Goal: Task Accomplishment & Management: Use online tool/utility

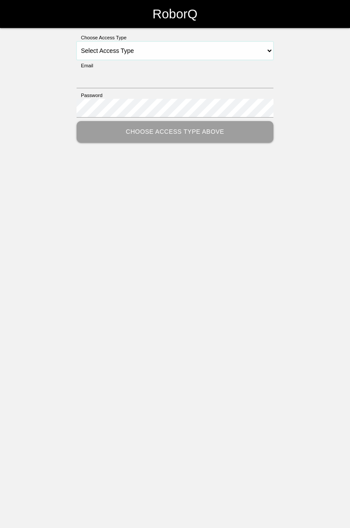
click at [273, 53] on select "Select Access Type Admin Customer Supervisor Worker" at bounding box center [175, 51] width 197 height 18
click at [266, 48] on select "Select Access Type Admin Customer Supervisor Worker" at bounding box center [175, 51] width 197 height 18
click at [263, 46] on select "Select Access Type Admin Customer Supervisor Worker" at bounding box center [175, 51] width 197 height 18
select select "Worker"
click at [77, 42] on select "Select Access Type Admin Customer Supervisor Worker" at bounding box center [175, 51] width 197 height 18
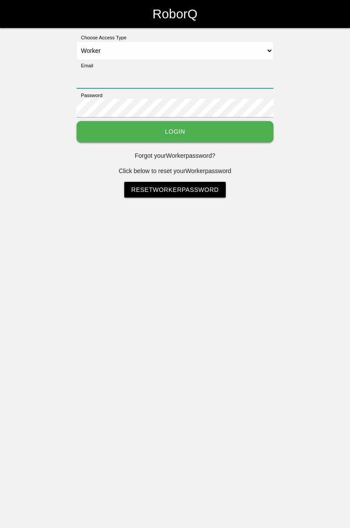
click at [249, 70] on input "Email" at bounding box center [175, 79] width 197 height 19
type input "[PERSON_NAME][EMAIL_ADDRESS][DOMAIN_NAME]"
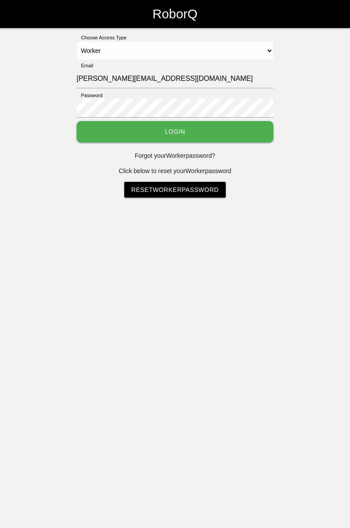
click at [77, 121] on button "Login" at bounding box center [175, 131] width 197 height 21
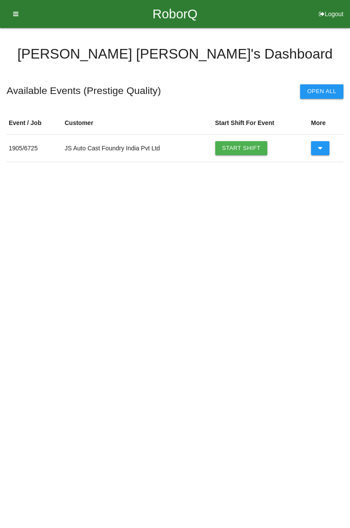
click at [248, 152] on link "Start Shift" at bounding box center [241, 148] width 52 height 14
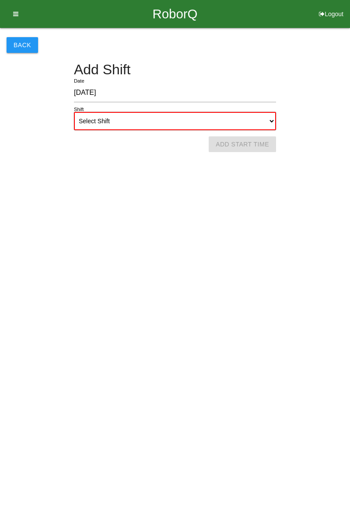
click at [272, 116] on select "Select Shift 1st Shift 2nd Shift 3rd Shift 4th Shift" at bounding box center [175, 121] width 202 height 18
select select "1"
click at [74, 112] on select "Select Shift 1st Shift 2nd Shift 3rd Shift 4th Shift" at bounding box center [175, 121] width 202 height 18
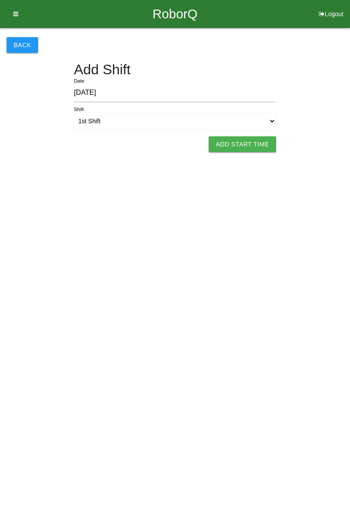
click at [251, 150] on button "Add Start Time" at bounding box center [242, 144] width 67 height 16
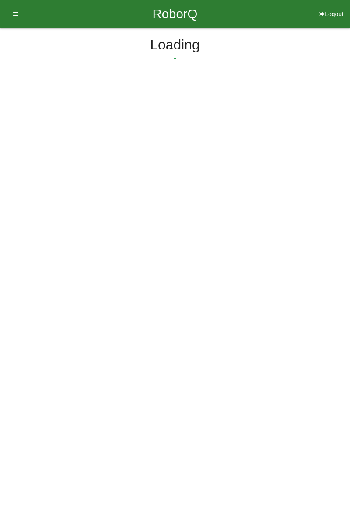
select select "7"
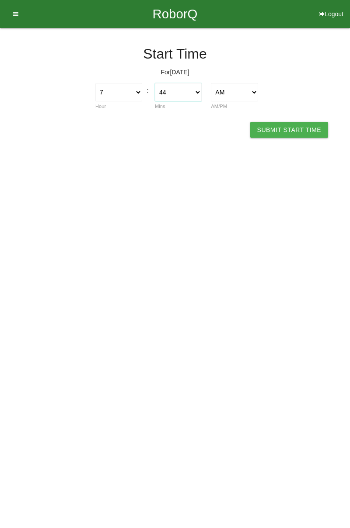
click at [198, 88] on select "00 01 02 03 04 05 06 07 08 09 10 11 12 13 14 15 16 17 18 19 20 21 22 23 24 25 2…" at bounding box center [178, 92] width 47 height 18
select select "0"
click at [155, 83] on select "00 01 02 03 04 05 06 07 08 09 10 11 12 13 14 15 16 17 18 19 20 21 22 23 24 25 2…" at bounding box center [178, 92] width 47 height 18
click at [284, 130] on button "Submit Start Time" at bounding box center [289, 130] width 78 height 16
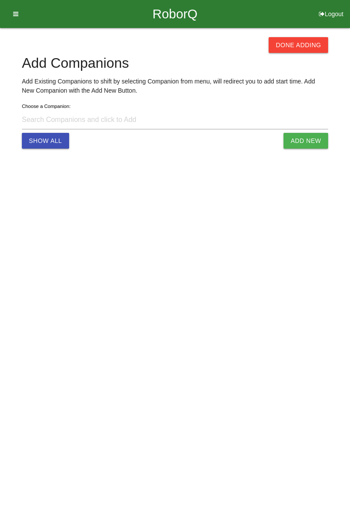
click at [310, 42] on button "Done Adding" at bounding box center [297, 45] width 59 height 16
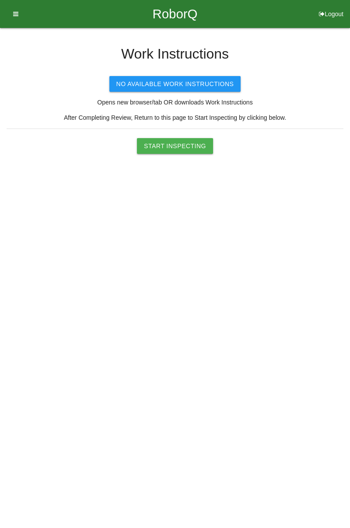
click at [200, 139] on button "Start Inspecting" at bounding box center [175, 146] width 76 height 16
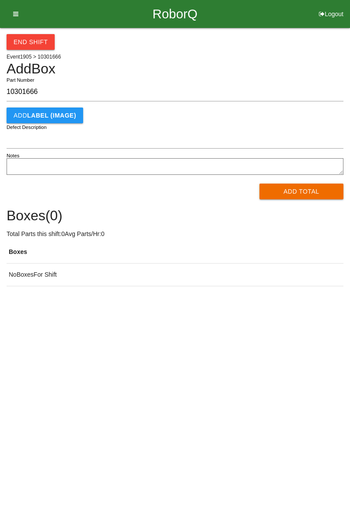
type input "10301666"
click at [301, 190] on button "Add Total" at bounding box center [301, 192] width 84 height 16
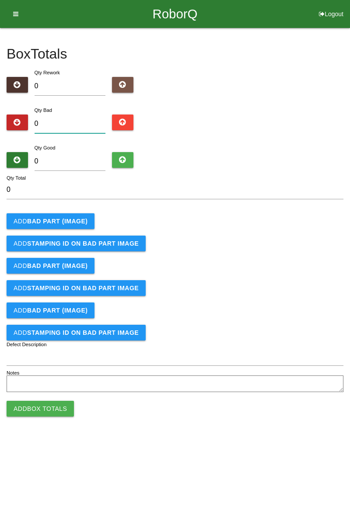
click at [94, 120] on input "0" at bounding box center [70, 124] width 71 height 19
type input "5"
click at [68, 215] on button "Add BAD PART (IMAGE)" at bounding box center [51, 221] width 88 height 16
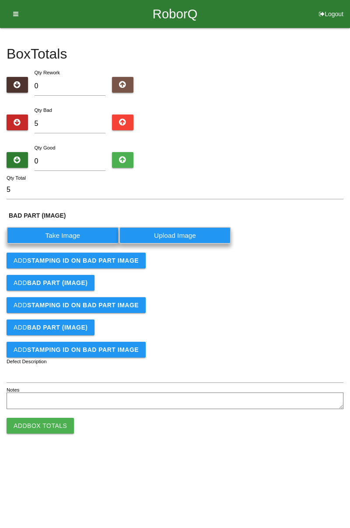
click at [66, 230] on label "Take Image" at bounding box center [63, 235] width 112 height 17
click at [0, 0] on \(IMAGE\) "Take Image" at bounding box center [0, 0] width 0 height 0
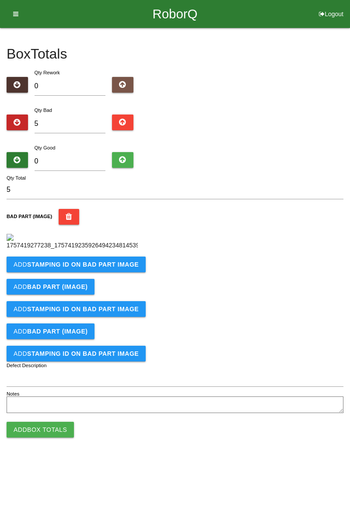
click at [124, 268] on b "STAMPING ID on BAD PART Image" at bounding box center [83, 264] width 112 height 7
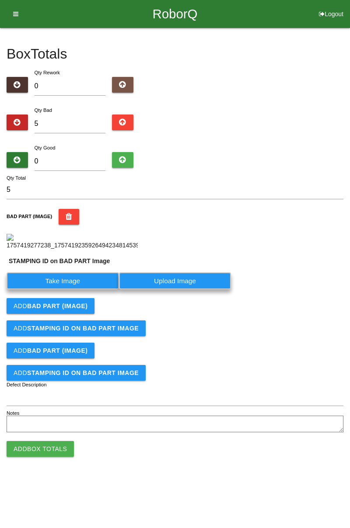
click at [90, 289] on label "Take Image" at bounding box center [63, 280] width 112 height 17
click at [0, 0] on PART "Take Image" at bounding box center [0, 0] width 0 height 0
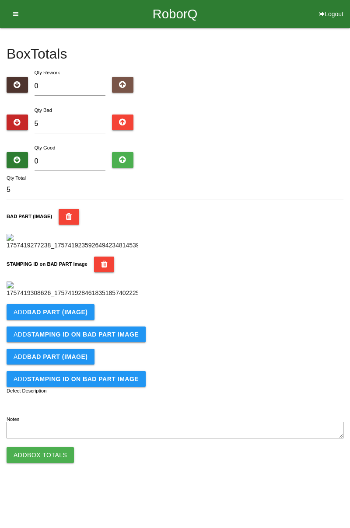
scroll to position [192, 0]
click at [77, 316] on b "BAD PART (IMAGE)" at bounding box center [57, 312] width 60 height 7
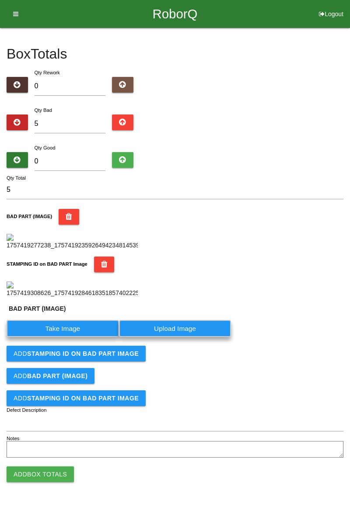
click at [77, 337] on label "Take Image" at bounding box center [63, 328] width 112 height 17
click at [0, 0] on \(IMAGE\) "Take Image" at bounding box center [0, 0] width 0 height 0
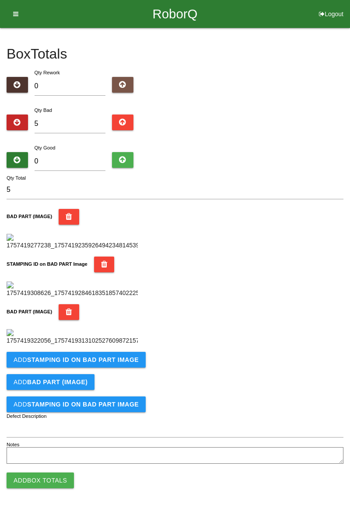
scroll to position [336, 0]
click at [112, 363] on b "STAMPING ID on BAD PART Image" at bounding box center [83, 359] width 112 height 7
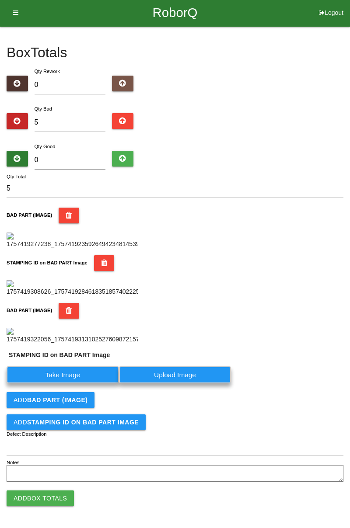
click at [83, 384] on label "Take Image" at bounding box center [63, 374] width 112 height 17
click at [0, 0] on PART "Take Image" at bounding box center [0, 0] width 0 height 0
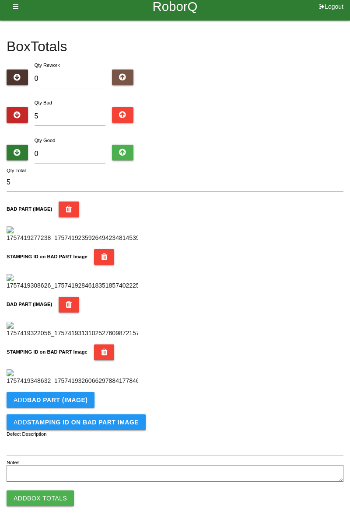
scroll to position [479, 0]
click at [77, 400] on b "BAD PART (IMAGE)" at bounding box center [57, 400] width 60 height 7
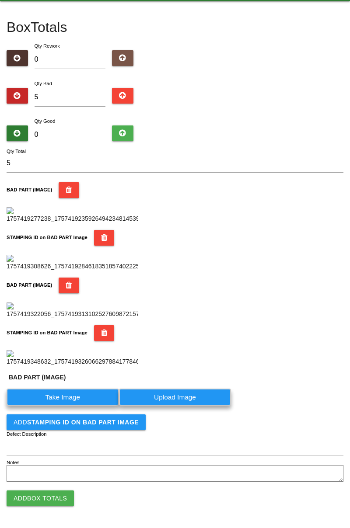
click at [77, 406] on label "Take Image" at bounding box center [63, 397] width 112 height 17
click at [0, 0] on \(IMAGE\) "Take Image" at bounding box center [0, 0] width 0 height 0
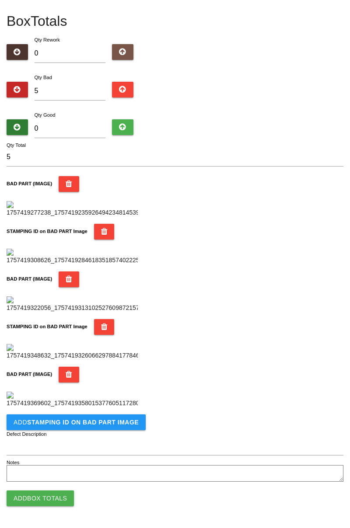
scroll to position [623, 0]
click at [118, 425] on b "STAMPING ID on BAD PART Image" at bounding box center [83, 422] width 112 height 7
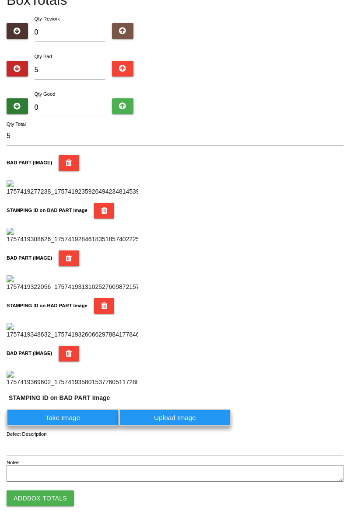
click at [82, 426] on label "Take Image" at bounding box center [63, 417] width 112 height 17
click at [0, 0] on PART "Take Image" at bounding box center [0, 0] width 0 height 0
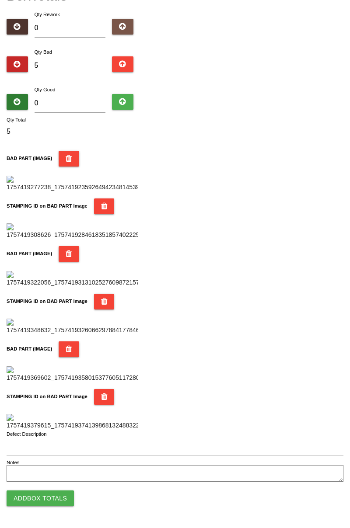
scroll to position [766, 0]
click at [64, 492] on button "Add Box Totals" at bounding box center [40, 499] width 67 height 16
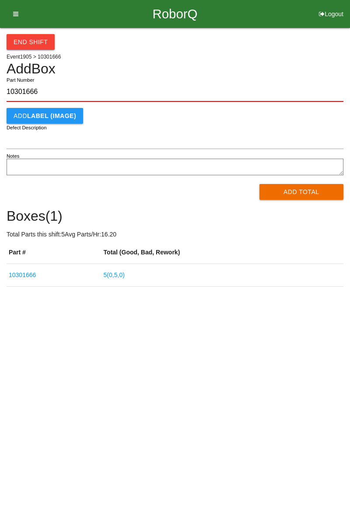
type input "10301666"
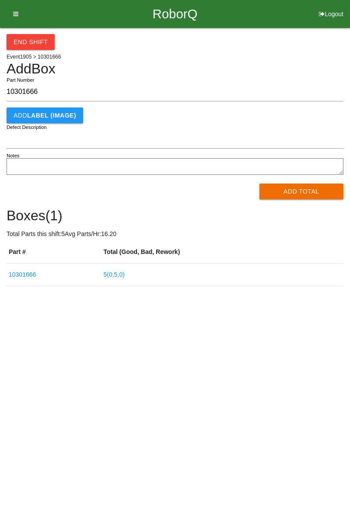
click at [308, 196] on button "Add Total" at bounding box center [301, 192] width 84 height 16
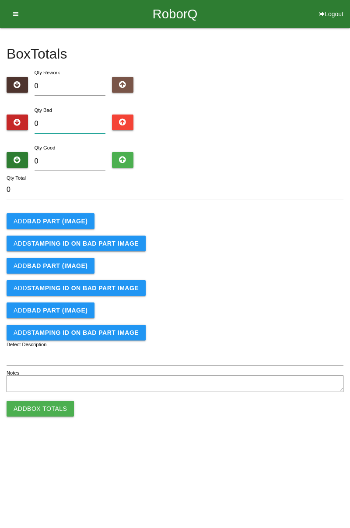
click at [73, 116] on input "0" at bounding box center [70, 124] width 71 height 19
type input "6"
click at [77, 215] on button "Add BAD PART (IMAGE)" at bounding box center [51, 221] width 88 height 16
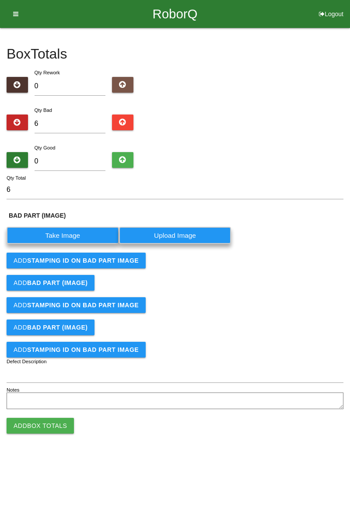
click at [72, 234] on label "Take Image" at bounding box center [63, 235] width 112 height 17
click at [0, 0] on \(IMAGE\) "Take Image" at bounding box center [0, 0] width 0 height 0
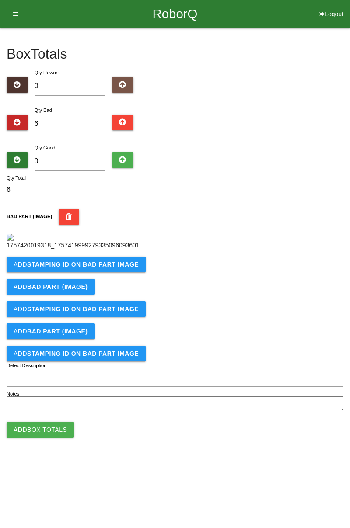
scroll to position [49, 0]
click at [100, 272] on button "Add STAMPING ID on BAD PART Image" at bounding box center [76, 265] width 139 height 16
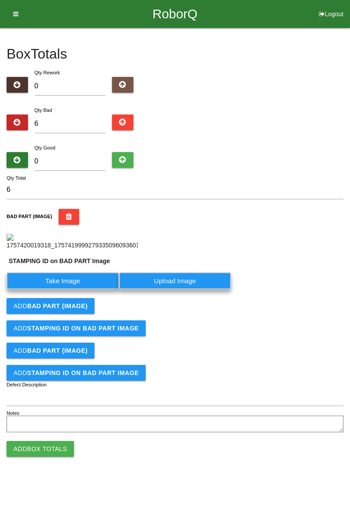
click at [66, 289] on label "Take Image" at bounding box center [63, 280] width 112 height 17
click at [0, 0] on PART "Take Image" at bounding box center [0, 0] width 0 height 0
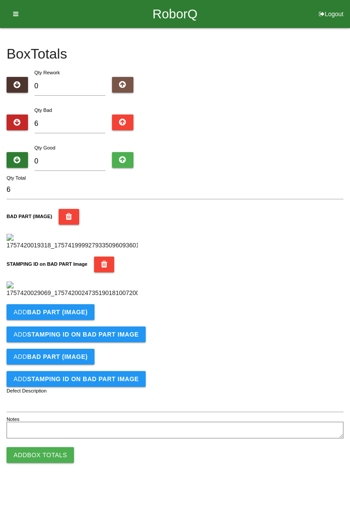
scroll to position [192, 0]
click at [82, 316] on b "BAD PART (IMAGE)" at bounding box center [57, 312] width 60 height 7
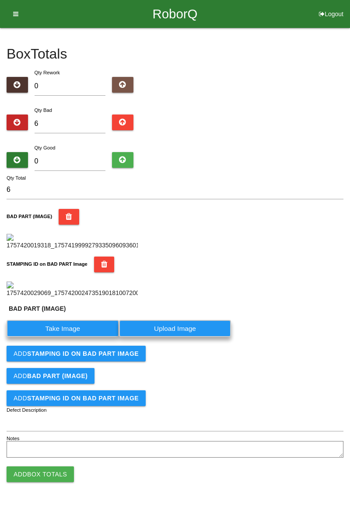
click at [78, 337] on label "Take Image" at bounding box center [63, 328] width 112 height 17
click at [0, 0] on \(IMAGE\) "Take Image" at bounding box center [0, 0] width 0 height 0
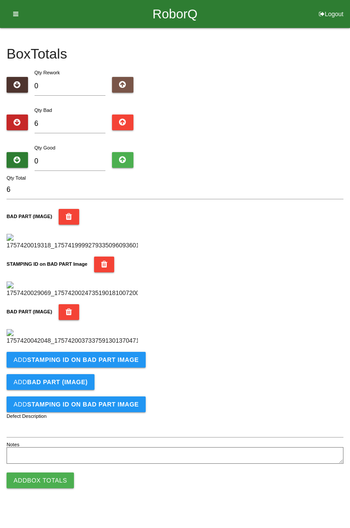
scroll to position [336, 0]
click at [118, 363] on b "STAMPING ID on BAD PART Image" at bounding box center [83, 359] width 112 height 7
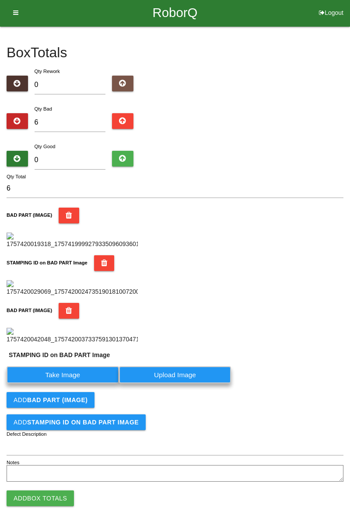
click at [85, 384] on label "Take Image" at bounding box center [63, 374] width 112 height 17
click at [0, 0] on PART "Take Image" at bounding box center [0, 0] width 0 height 0
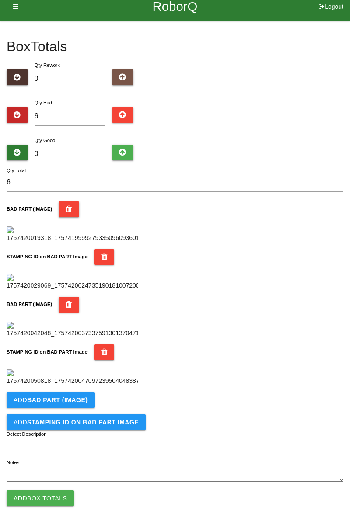
scroll to position [479, 0]
click at [79, 398] on b "BAD PART (IMAGE)" at bounding box center [57, 400] width 60 height 7
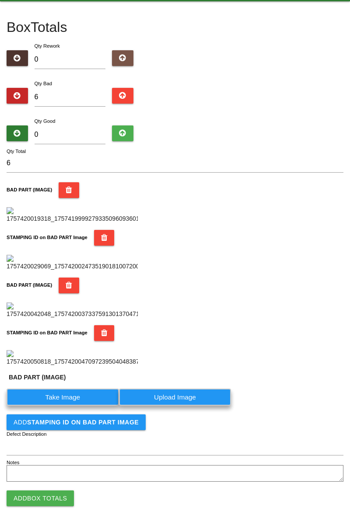
click at [76, 406] on label "Take Image" at bounding box center [63, 397] width 112 height 17
click at [0, 0] on \(IMAGE\) "Take Image" at bounding box center [0, 0] width 0 height 0
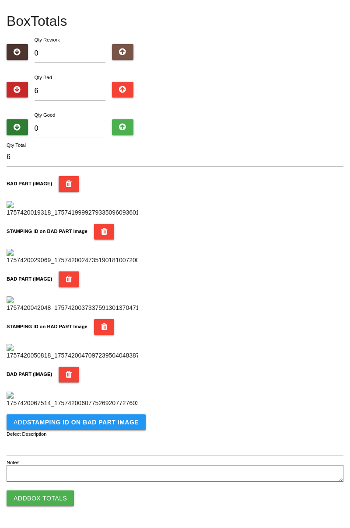
scroll to position [623, 0]
click at [106, 422] on b "STAMPING ID on BAD PART Image" at bounding box center [83, 422] width 112 height 7
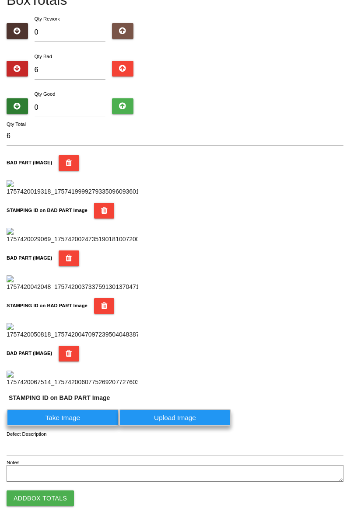
click at [85, 426] on label "Take Image" at bounding box center [63, 417] width 112 height 17
click at [0, 0] on PART "Take Image" at bounding box center [0, 0] width 0 height 0
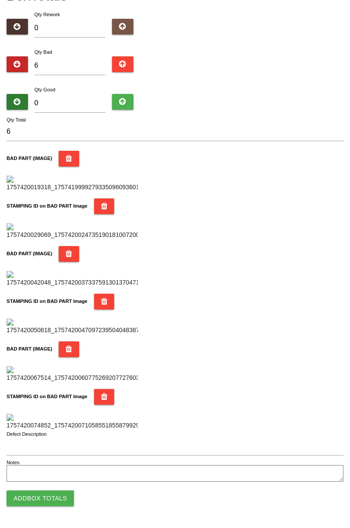
scroll to position [0, 0]
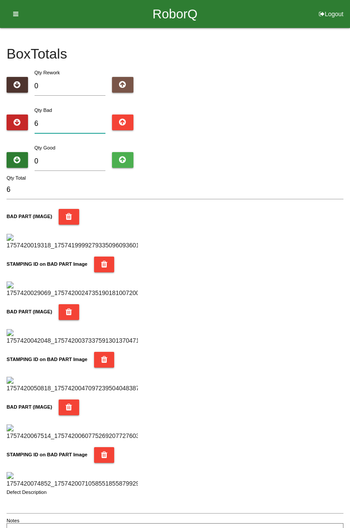
click at [90, 133] on input "6" at bounding box center [70, 124] width 71 height 19
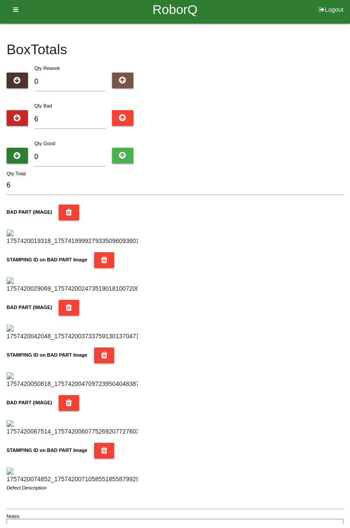
click at [348, 119] on div "Box Totals Translate Weight Weight unit: Rework Weight Bad Weight Good Weight 0…" at bounding box center [175, 285] width 350 height 515
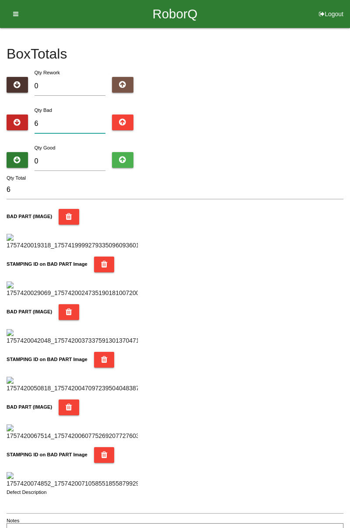
click at [74, 127] on input "6" at bounding box center [70, 124] width 71 height 19
type input "0"
type input "1"
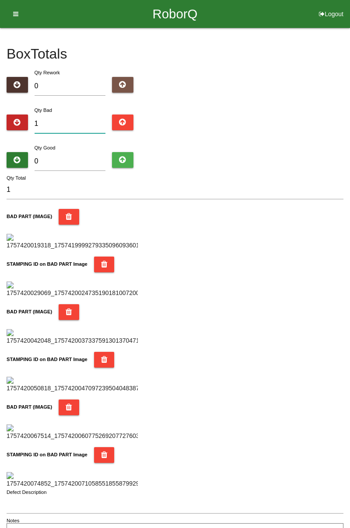
type input "12"
click at [349, 83] on div "Box Totals Translate Weight Weight unit: Rework Weight Bad Weight Good Weight 0…" at bounding box center [175, 285] width 350 height 515
click at [72, 126] on input "12" at bounding box center [70, 124] width 71 height 19
type input "1"
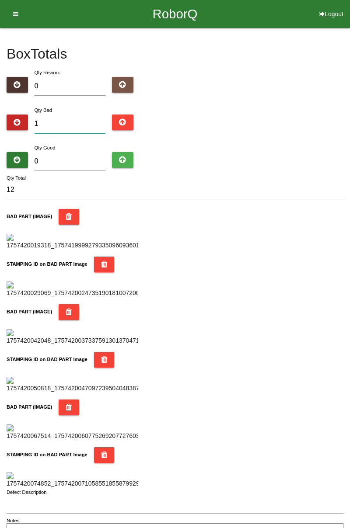
type input "1"
type input "14"
click at [71, 121] on input "14" at bounding box center [70, 124] width 71 height 19
type input "1"
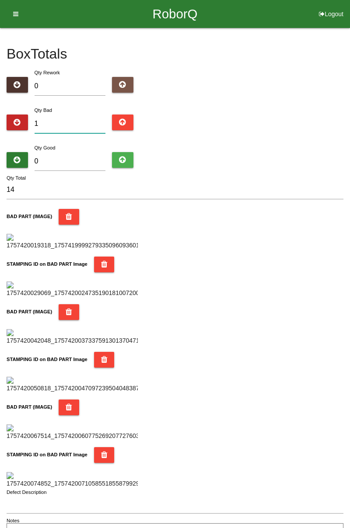
type input "1"
type input "17"
click at [349, 92] on div "Box Totals Translate Weight Weight unit: Rework Weight Bad Weight Good Weight 0…" at bounding box center [175, 285] width 350 height 515
click at [66, 126] on input "17" at bounding box center [70, 124] width 71 height 19
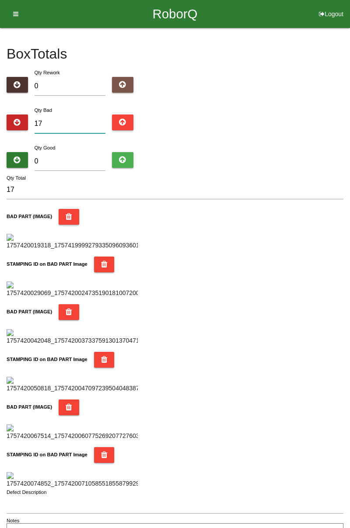
type input "1"
type input "18"
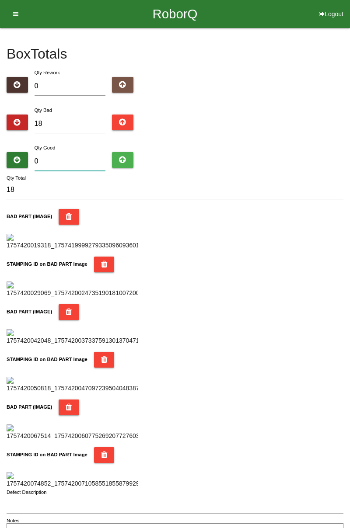
click at [82, 158] on input "0" at bounding box center [70, 161] width 71 height 19
type input "6"
type input "24"
type input "68"
type input "86"
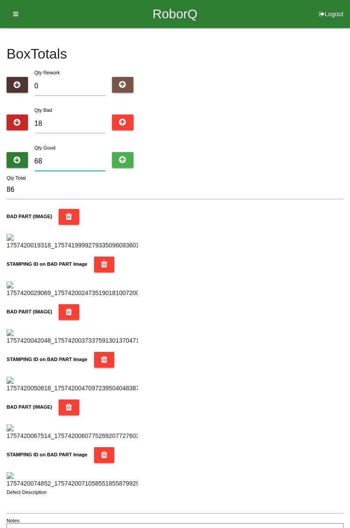
type input "6"
type input "24"
type input "64"
type input "82"
type input "6"
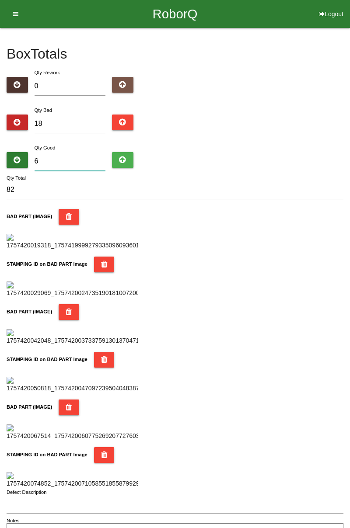
type input "24"
type input "66"
type input "84"
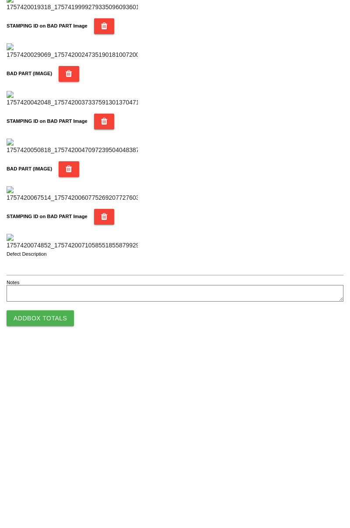
scroll to position [766, 0]
type input "66"
click at [52, 502] on button "Add Box Totals" at bounding box center [40, 499] width 67 height 16
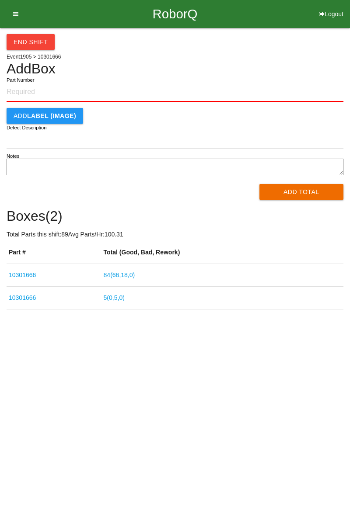
type input "10301666"
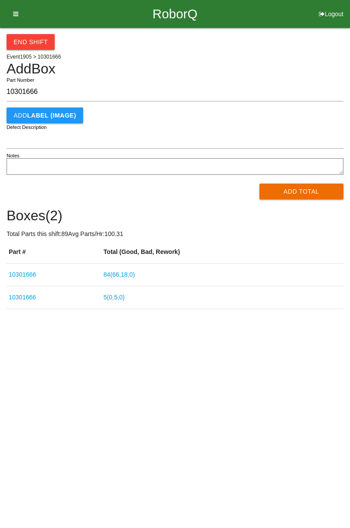
click at [125, 300] on link "5 ( 0 , 5 , 0 )" at bounding box center [114, 297] width 21 height 7
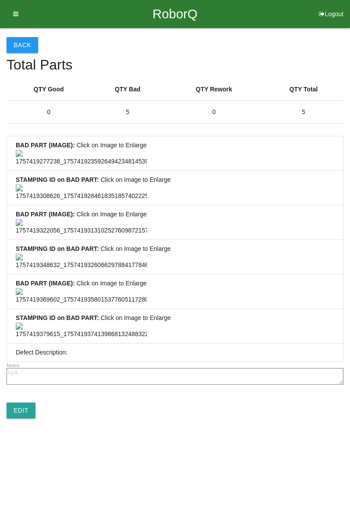
scroll to position [650, 0]
click at [25, 418] on link "Edit" at bounding box center [21, 411] width 29 height 16
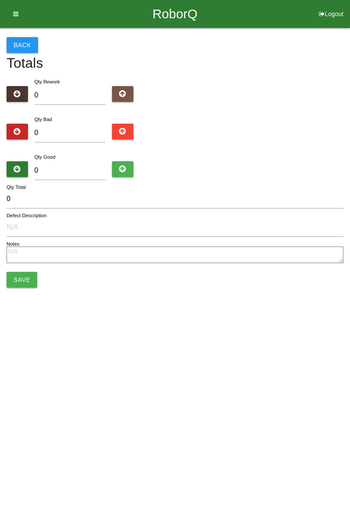
type input "5"
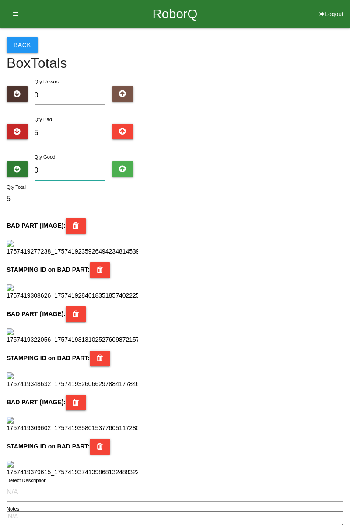
click at [70, 167] on input "0" at bounding box center [70, 170] width 71 height 19
type input "7"
type input "12"
type input "79"
type input "84"
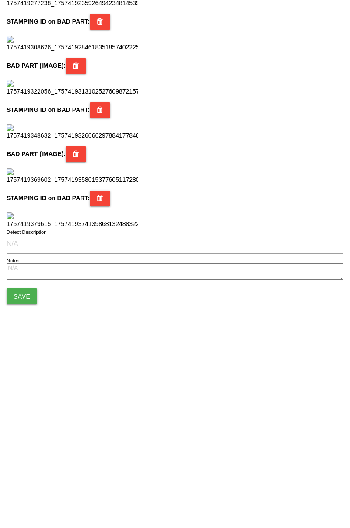
scroll to position [777, 0]
type input "79"
click at [26, 482] on button "Save" at bounding box center [22, 477] width 31 height 16
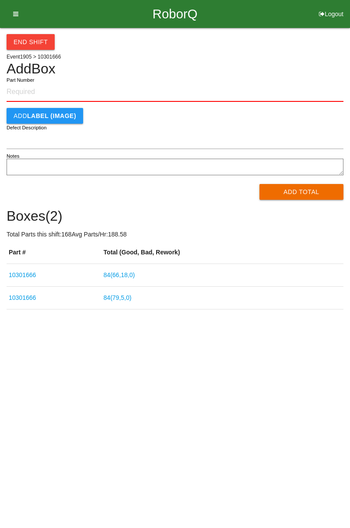
click at [31, 91] on input "Part Number" at bounding box center [175, 92] width 337 height 19
type input "10301666"
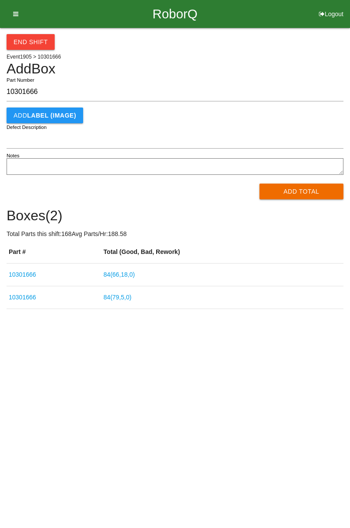
click at [310, 192] on button "Add Total" at bounding box center [301, 192] width 84 height 16
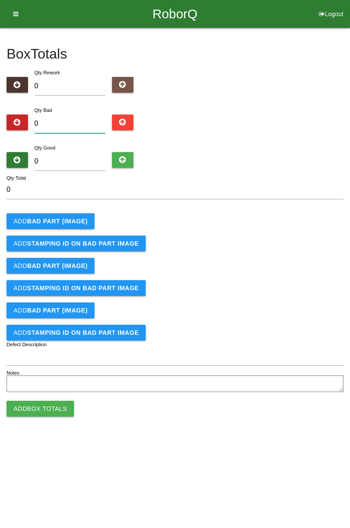
click at [71, 120] on input "0" at bounding box center [70, 124] width 71 height 19
type input "1"
type input "13"
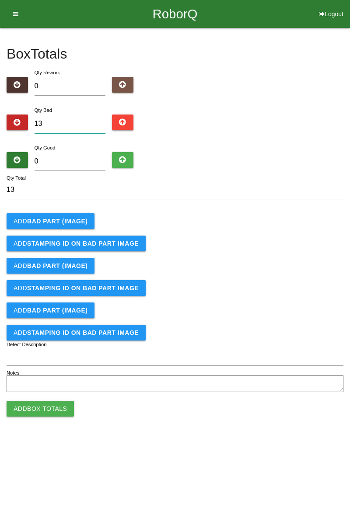
type input "13"
click at [79, 159] on input "0" at bounding box center [70, 161] width 71 height 19
type input "7"
type input "20"
type input "71"
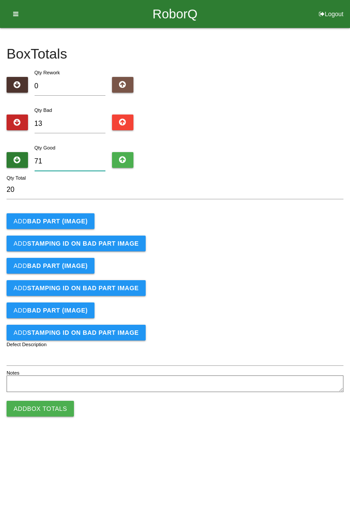
type input "84"
type input "71"
click at [85, 224] on button "Add BAD PART (IMAGE)" at bounding box center [51, 221] width 88 height 16
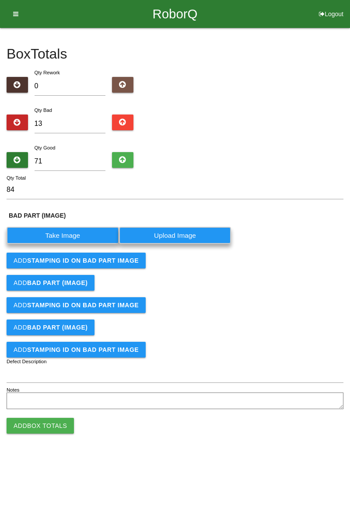
click at [76, 237] on label "Take Image" at bounding box center [63, 235] width 112 height 17
click at [0, 0] on \(IMAGE\) "Take Image" at bounding box center [0, 0] width 0 height 0
click at [134, 266] on button "Add STAMPING ID on BAD PART Image" at bounding box center [76, 261] width 139 height 16
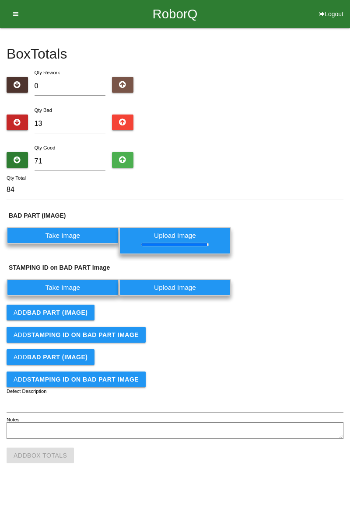
click at [73, 288] on label "Take Image" at bounding box center [63, 287] width 112 height 17
click at [0, 0] on PART "Take Image" at bounding box center [0, 0] width 0 height 0
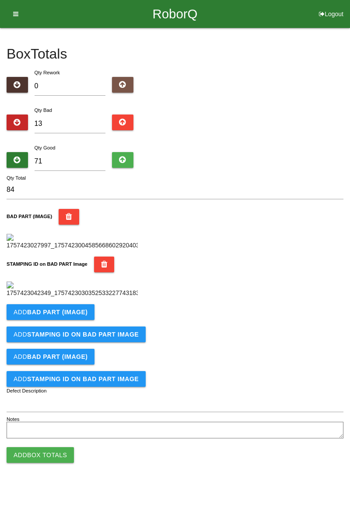
scroll to position [192, 0]
click at [74, 320] on button "Add BAD PART (IMAGE)" at bounding box center [51, 312] width 88 height 16
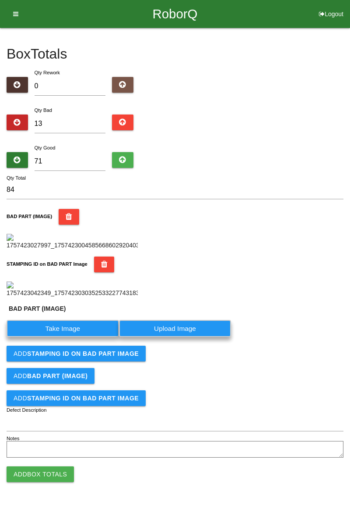
click at [68, 337] on label "Take Image" at bounding box center [63, 328] width 112 height 17
click at [0, 0] on \(IMAGE\) "Take Image" at bounding box center [0, 0] width 0 height 0
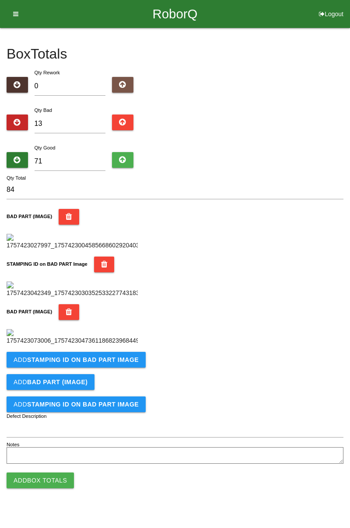
click at [126, 390] on div "Add BAD PART (IMAGE)" at bounding box center [175, 382] width 337 height 16
click at [119, 363] on b "STAMPING ID on BAD PART Image" at bounding box center [83, 359] width 112 height 7
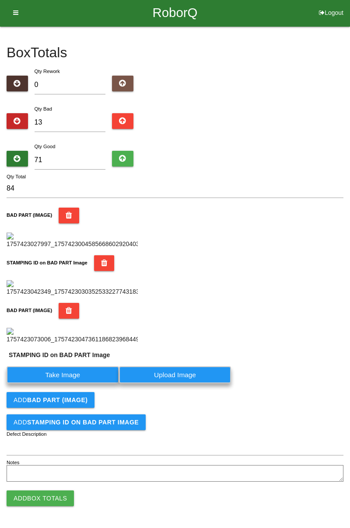
click at [82, 384] on label "Take Image" at bounding box center [63, 374] width 112 height 17
click at [0, 0] on PART "Take Image" at bounding box center [0, 0] width 0 height 0
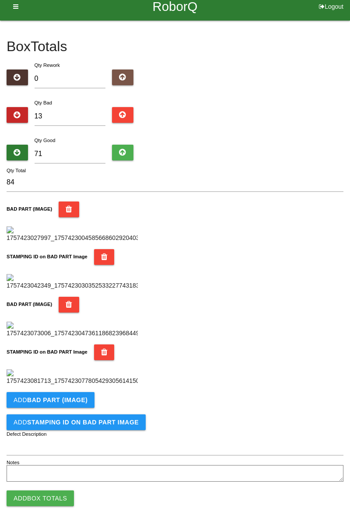
scroll to position [479, 0]
click at [85, 401] on button "Add BAD PART (IMAGE)" at bounding box center [51, 400] width 88 height 16
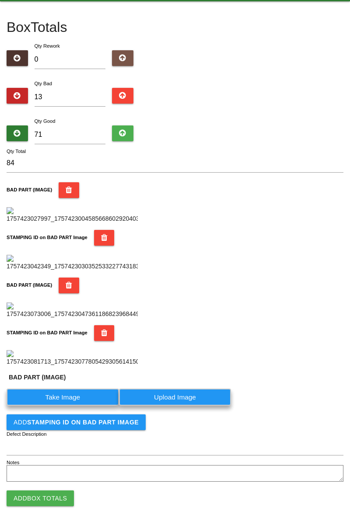
click at [76, 406] on label "Take Image" at bounding box center [63, 397] width 112 height 17
click at [0, 0] on \(IMAGE\) "Take Image" at bounding box center [0, 0] width 0 height 0
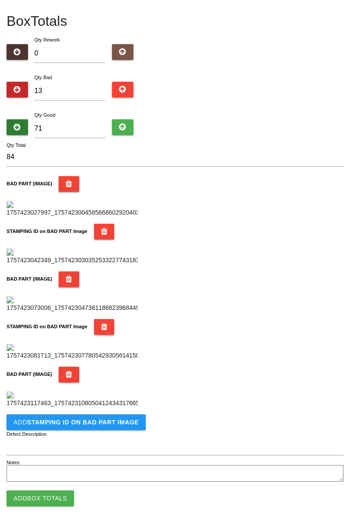
scroll to position [623, 0]
click at [91, 428] on button "Add STAMPING ID on BAD PART Image" at bounding box center [76, 423] width 139 height 16
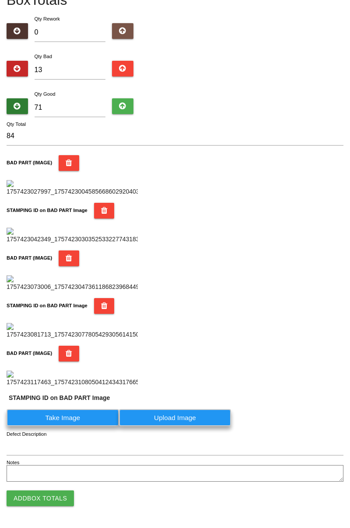
click at [80, 426] on label "Take Image" at bounding box center [63, 417] width 112 height 17
click at [0, 0] on PART "Take Image" at bounding box center [0, 0] width 0 height 0
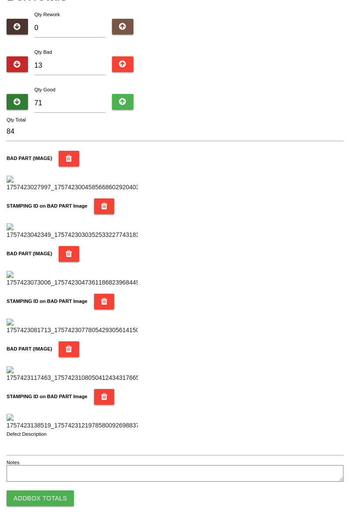
scroll to position [766, 0]
click at [60, 498] on button "Add Box Totals" at bounding box center [40, 499] width 67 height 16
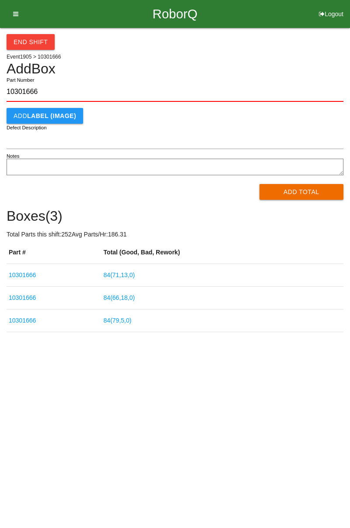
type input "10301666"
click at [304, 194] on button "Add Total" at bounding box center [301, 192] width 84 height 16
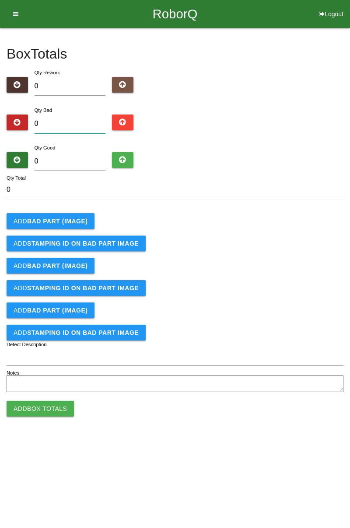
click at [73, 123] on input "0" at bounding box center [70, 124] width 71 height 19
type input "6"
click at [80, 153] on input "0" at bounding box center [70, 161] width 71 height 19
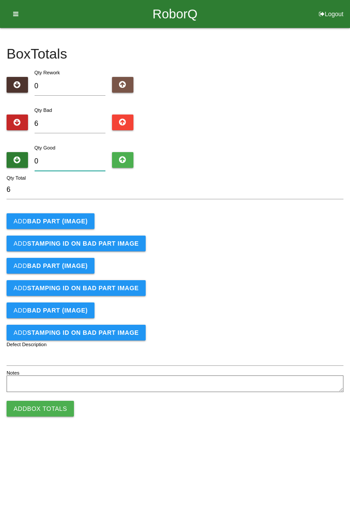
type input "7"
type input "13"
type input "78"
type input "84"
type input "78"
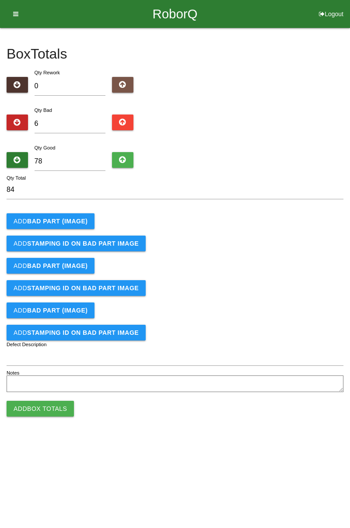
click at [70, 213] on button "Add BAD PART (IMAGE)" at bounding box center [51, 221] width 88 height 16
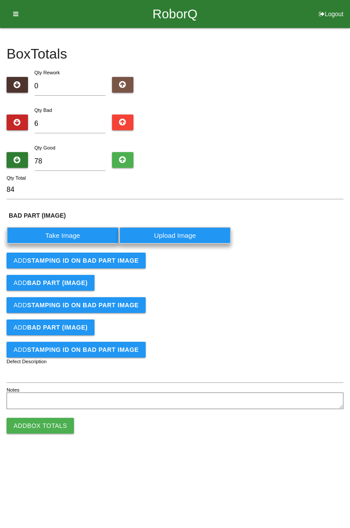
click at [73, 231] on label "Take Image" at bounding box center [63, 235] width 112 height 17
click at [0, 0] on \(IMAGE\) "Take Image" at bounding box center [0, 0] width 0 height 0
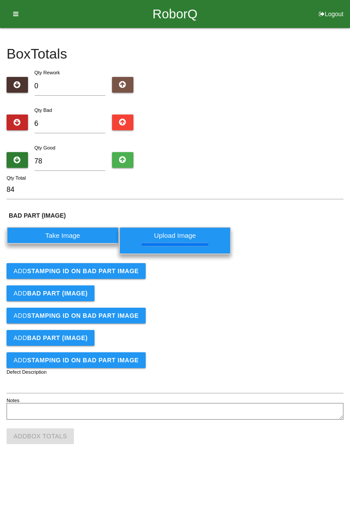
click at [131, 274] on button "Add STAMPING ID on BAD PART Image" at bounding box center [76, 271] width 139 height 16
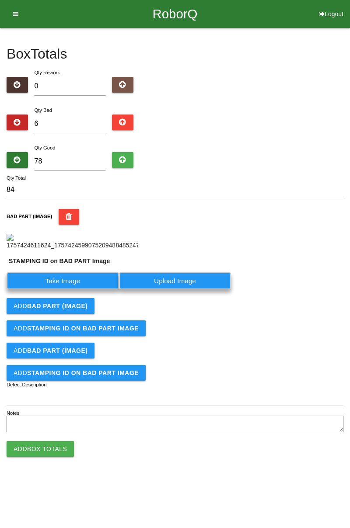
click at [83, 289] on label "Take Image" at bounding box center [63, 280] width 112 height 17
click at [0, 0] on PART "Take Image" at bounding box center [0, 0] width 0 height 0
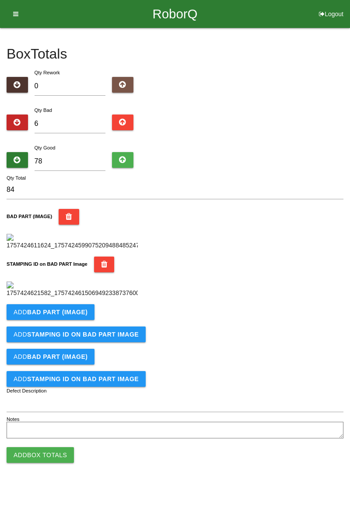
scroll to position [192, 0]
click at [81, 316] on b "BAD PART (IMAGE)" at bounding box center [57, 312] width 60 height 7
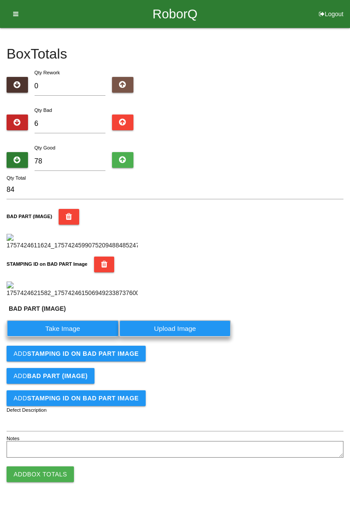
click at [74, 337] on label "Take Image" at bounding box center [63, 328] width 112 height 17
click at [0, 0] on \(IMAGE\) "Take Image" at bounding box center [0, 0] width 0 height 0
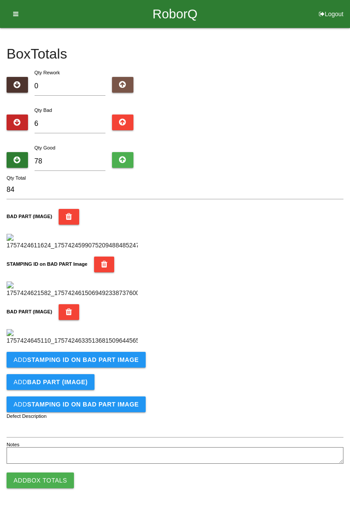
scroll to position [336, 0]
click at [125, 368] on button "Add STAMPING ID on BAD PART Image" at bounding box center [76, 360] width 139 height 16
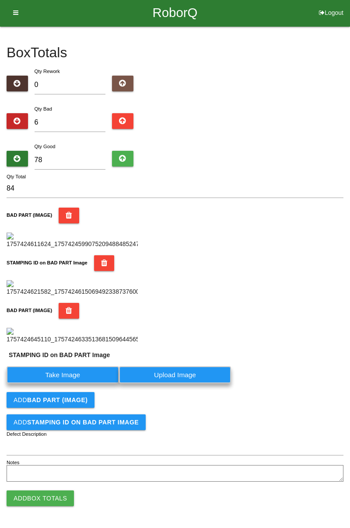
click at [90, 384] on label "Take Image" at bounding box center [63, 374] width 112 height 17
click at [0, 0] on PART "Take Image" at bounding box center [0, 0] width 0 height 0
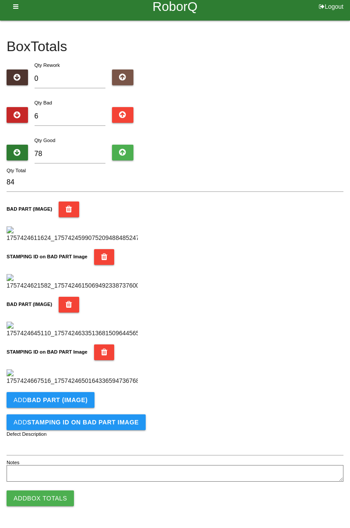
scroll to position [479, 0]
click at [70, 401] on b "BAD PART (IMAGE)" at bounding box center [57, 400] width 60 height 7
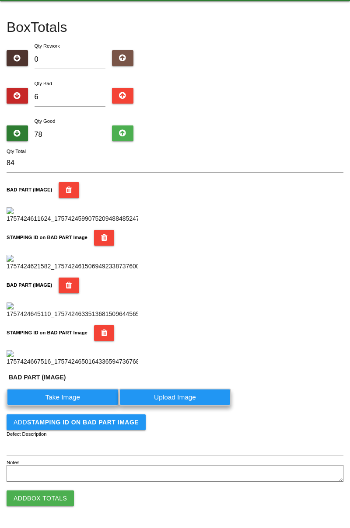
click at [73, 406] on label "Take Image" at bounding box center [63, 397] width 112 height 17
click at [0, 0] on \(IMAGE\) "Take Image" at bounding box center [0, 0] width 0 height 0
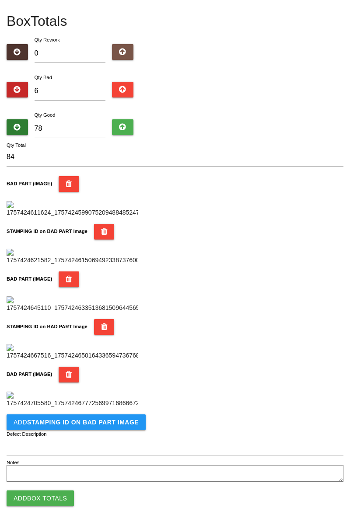
scroll to position [623, 0]
click at [115, 425] on b "STAMPING ID on BAD PART Image" at bounding box center [83, 422] width 112 height 7
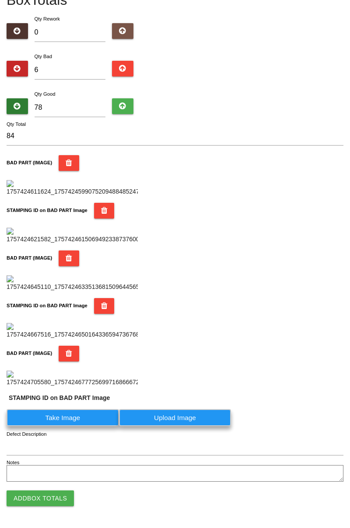
click at [86, 426] on label "Take Image" at bounding box center [63, 417] width 112 height 17
click at [0, 0] on PART "Take Image" at bounding box center [0, 0] width 0 height 0
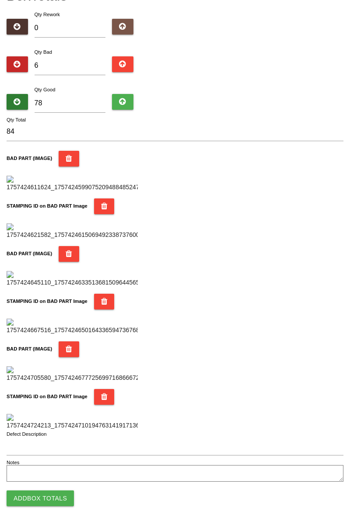
scroll to position [766, 0]
click at [58, 494] on button "Add Box Totals" at bounding box center [40, 499] width 67 height 16
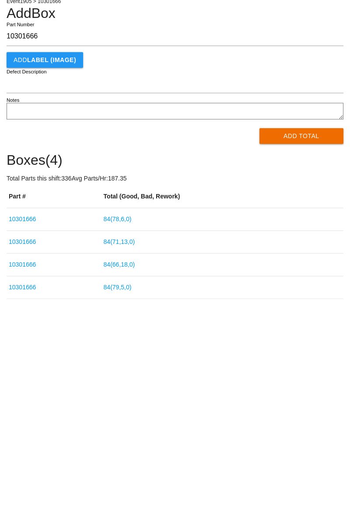
type input "10301666"
